Goal: Navigation & Orientation: Find specific page/section

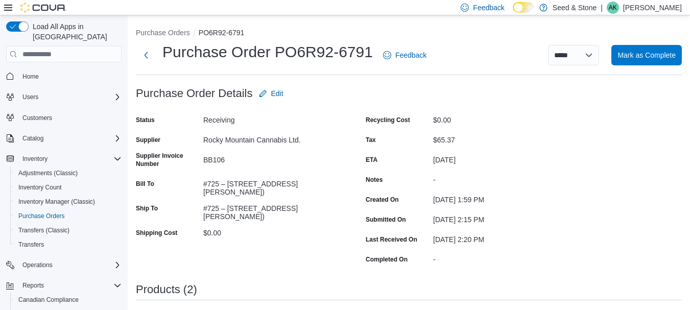
scroll to position [139, 0]
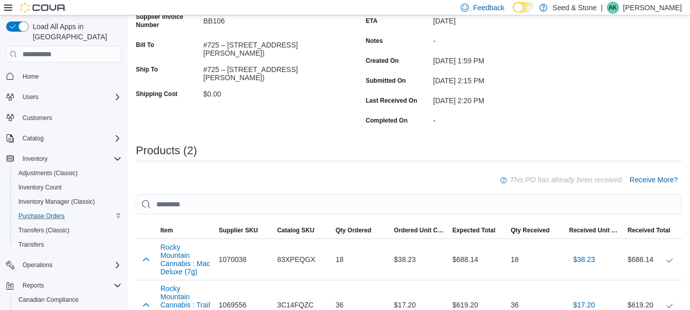
drag, startPoint x: 0, startPoint y: 0, endPoint x: 112, endPoint y: 203, distance: 231.6
click at [112, 210] on div "Purchase Orders" at bounding box center [67, 216] width 107 height 12
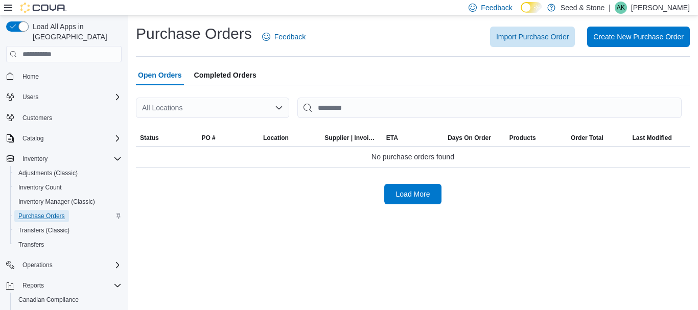
click at [69, 210] on link "Purchase Orders" at bounding box center [41, 216] width 55 height 12
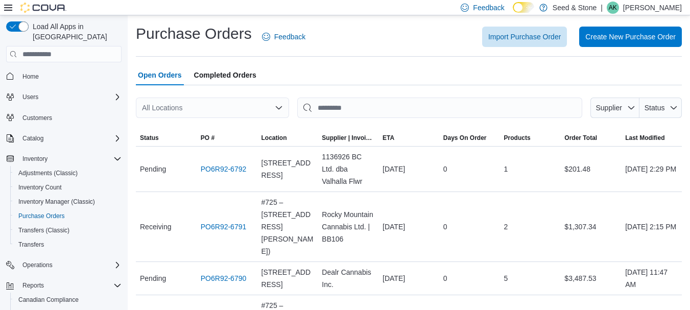
click at [257, 103] on div "All Locations" at bounding box center [212, 108] width 153 height 20
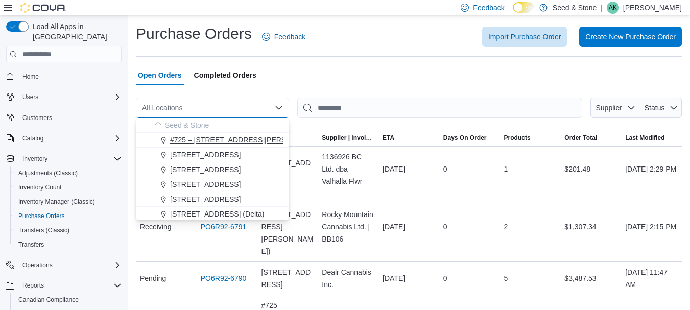
click at [261, 137] on span "#725 – [STREET_ADDRESS][PERSON_NAME])" at bounding box center [248, 140] width 156 height 10
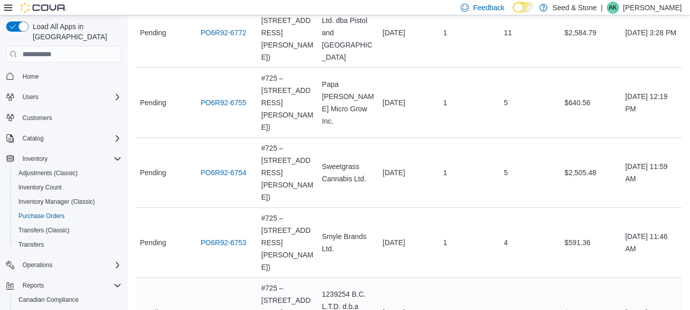
scroll to position [306, 0]
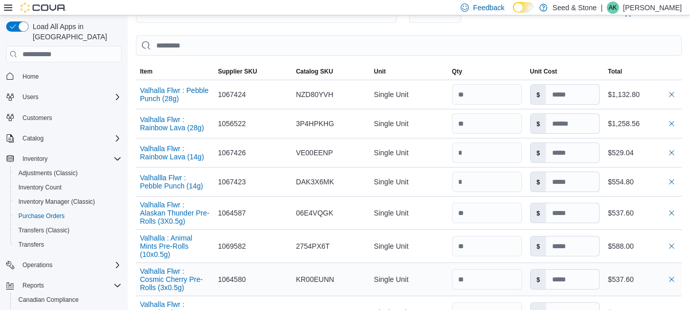
scroll to position [255, 0]
